Goal: Communication & Community: Answer question/provide support

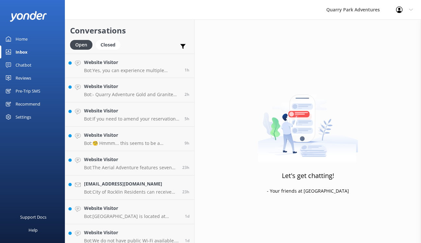
click at [134, 59] on h4 "Website Visitor" at bounding box center [132, 62] width 96 height 7
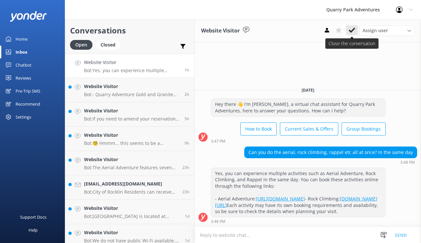
click at [350, 31] on use at bounding box center [352, 30] width 6 height 5
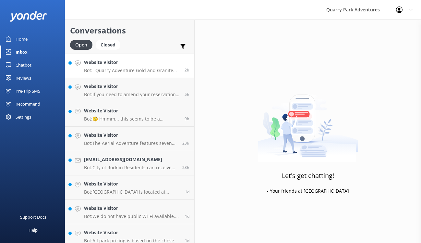
click at [123, 69] on p "Bot: - Quarry Adventure Gold and Granite tickets have a Kid price for guests ag…" at bounding box center [132, 70] width 96 height 6
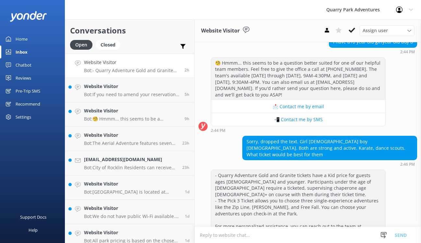
scroll to position [73, 0]
